Goal: Task Accomplishment & Management: Use online tool/utility

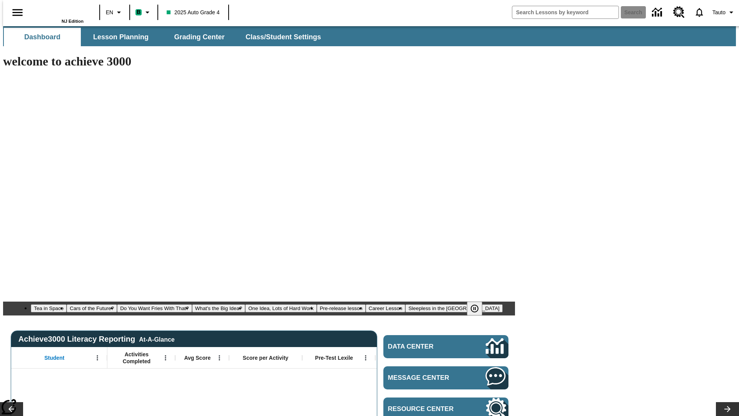
type input "-1"
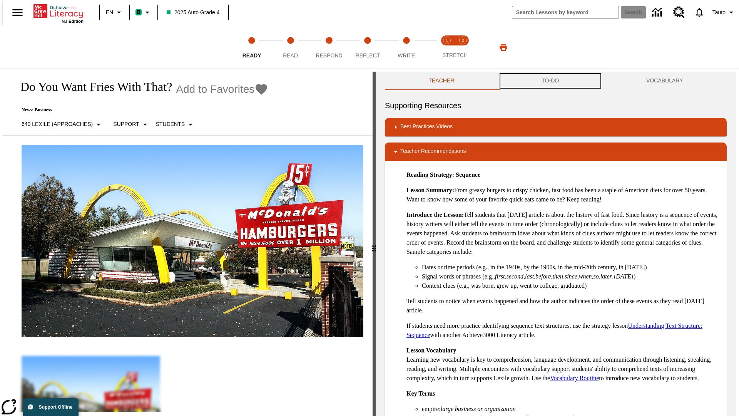
click at [550, 81] on button "TO-DO" at bounding box center [550, 81] width 105 height 18
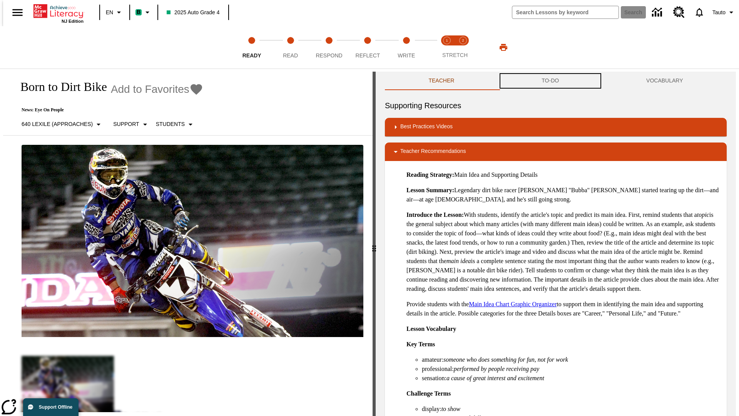
click at [550, 81] on button "TO-DO" at bounding box center [550, 81] width 105 height 18
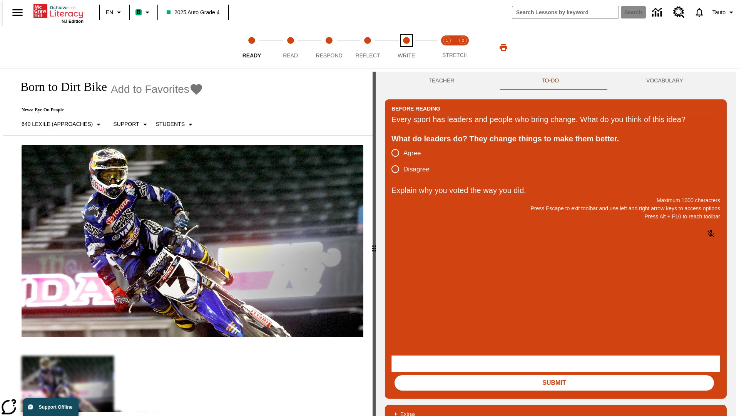
click at [406, 47] on span "Write" at bounding box center [406, 52] width 17 height 14
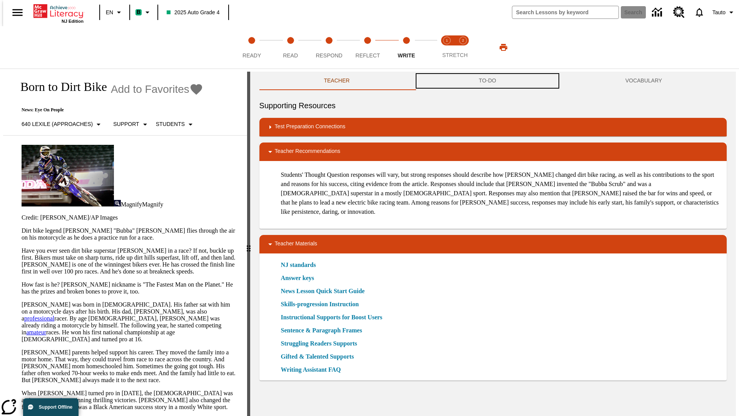
scroll to position [0, 0]
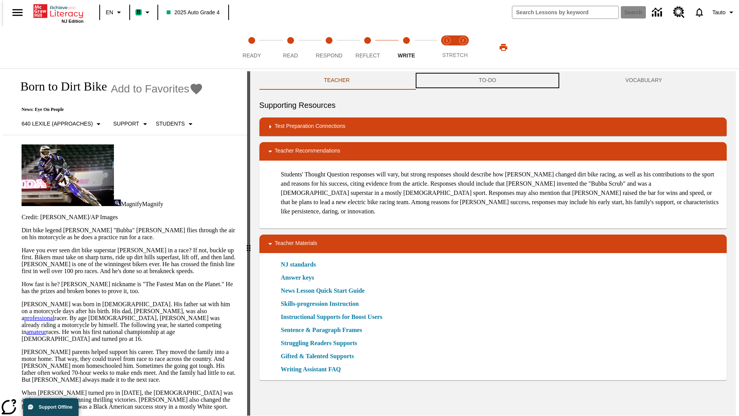
click at [488, 81] on button "TO-DO" at bounding box center [487, 80] width 147 height 18
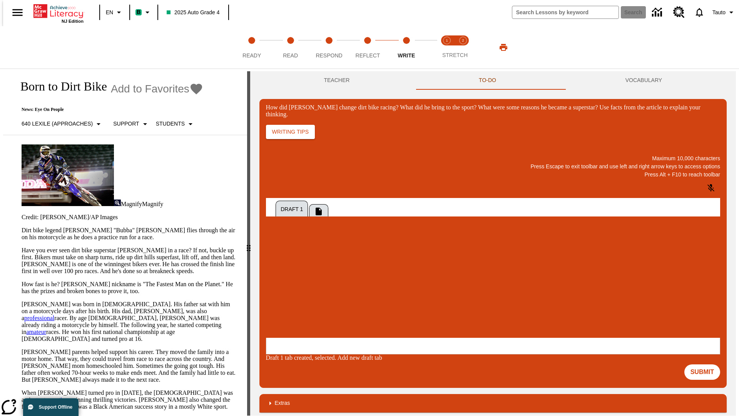
scroll to position [0, 0]
